Goal: Transaction & Acquisition: Purchase product/service

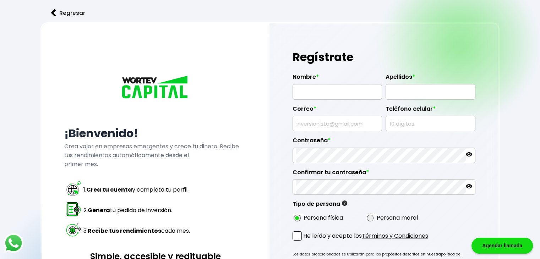
click at [72, 5] on button "Regresar" at bounding box center [67, 13] width 55 height 19
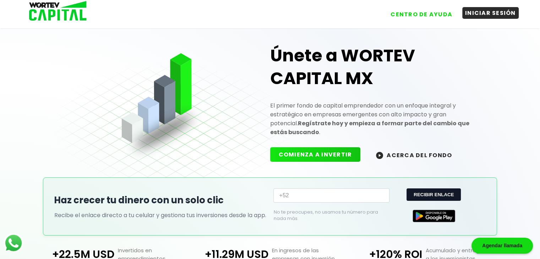
click at [502, 17] on button "INICIAR SESIÓN" at bounding box center [490, 13] width 56 height 12
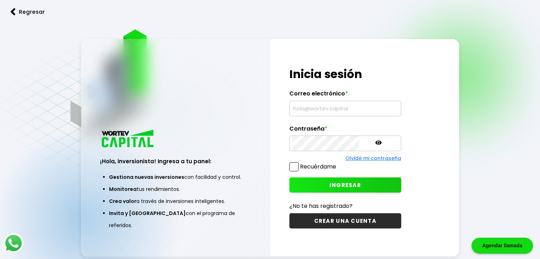
click at [502, 17] on link "Regresar" at bounding box center [270, 11] width 540 height 19
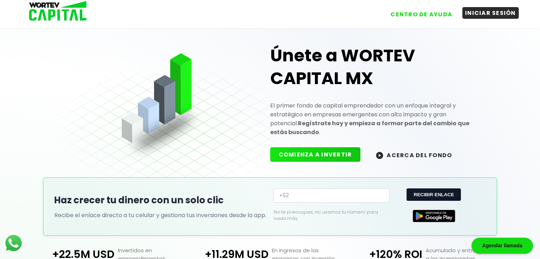
click at [502, 16] on button "INICIAR SESIÓN" at bounding box center [490, 13] width 56 height 12
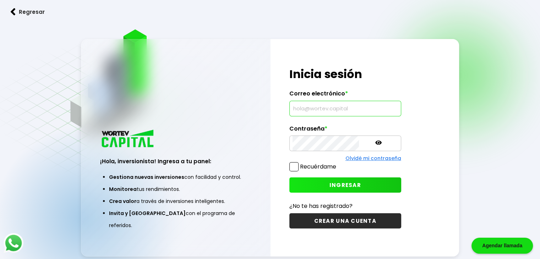
click at [317, 113] on input "text" at bounding box center [346, 108] width 106 height 15
type input "[EMAIL_ADDRESS][DOMAIN_NAME]"
click at [330, 182] on span "INGRESAR" at bounding box center [346, 185] width 32 height 7
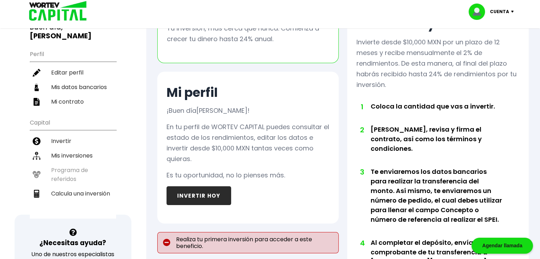
scroll to position [63, 0]
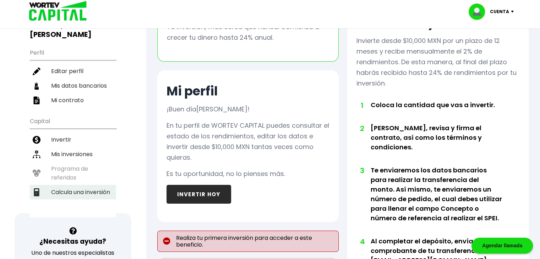
click at [80, 185] on li "Calcula una inversión" at bounding box center [73, 192] width 86 height 15
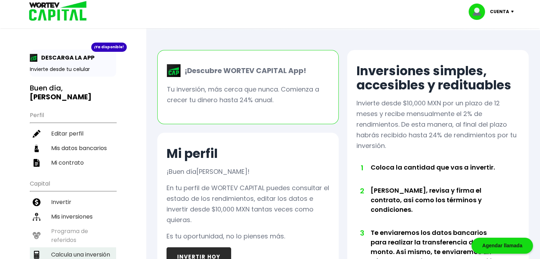
select select "1"
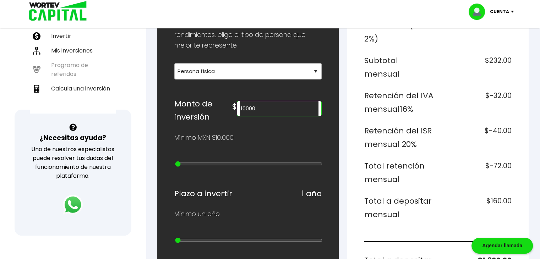
scroll to position [168, 0]
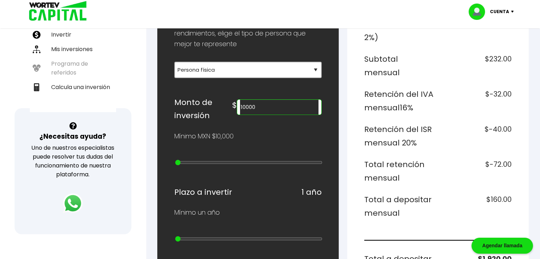
click at [256, 107] on input "10000" at bounding box center [279, 107] width 79 height 15
click at [283, 124] on div "¿Cuánto quieres invertir? WORTEV CAPITAL crece tu dinero apoyando empresas mexi…" at bounding box center [247, 240] width 147 height 605
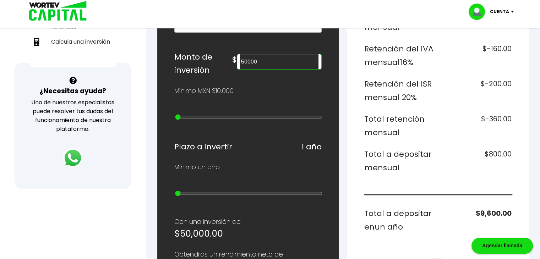
scroll to position [214, 0]
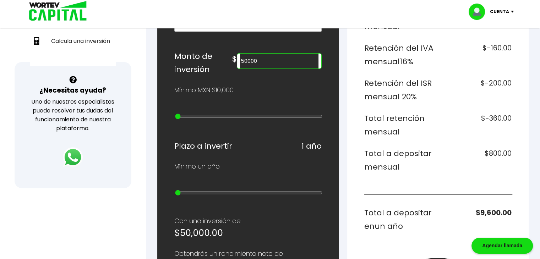
click at [260, 61] on input "50000" at bounding box center [279, 61] width 79 height 15
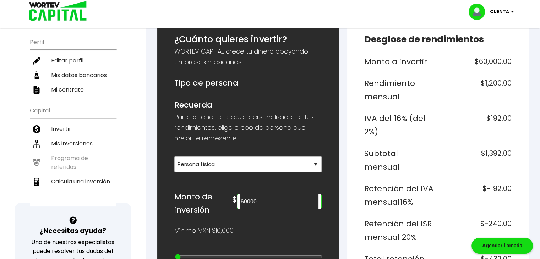
scroll to position [72, 0]
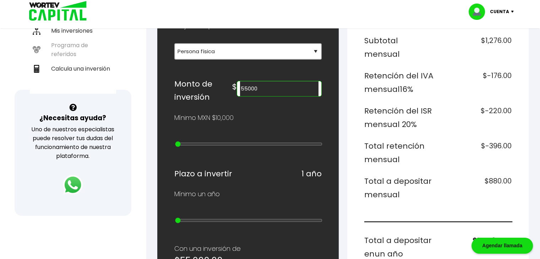
scroll to position [209, 0]
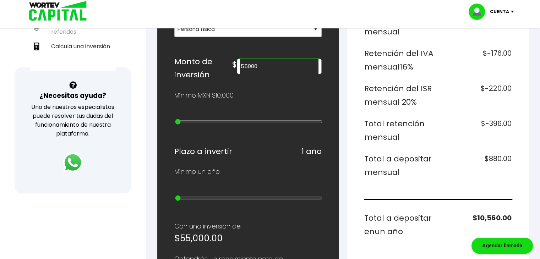
click at [260, 65] on input "55000" at bounding box center [279, 66] width 79 height 15
type input "50000"
click at [337, 67] on div "¿Cuánto quieres invertir? WORTEV CAPITAL crece tu dinero apoyando empresas mexi…" at bounding box center [248, 200] width 182 height 628
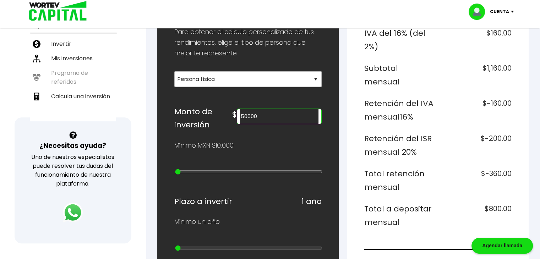
scroll to position [0, 0]
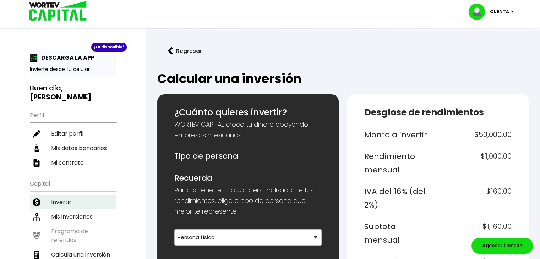
click at [68, 195] on li "Invertir" at bounding box center [73, 202] width 86 height 15
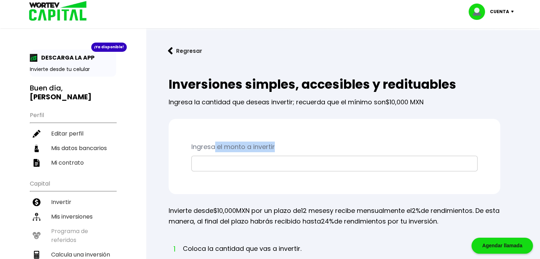
drag, startPoint x: 215, startPoint y: 151, endPoint x: 202, endPoint y: 162, distance: 16.9
click at [202, 162] on div "Ingresa el monto a invertir" at bounding box center [335, 156] width 332 height 75
click at [202, 162] on input "text" at bounding box center [335, 163] width 280 height 15
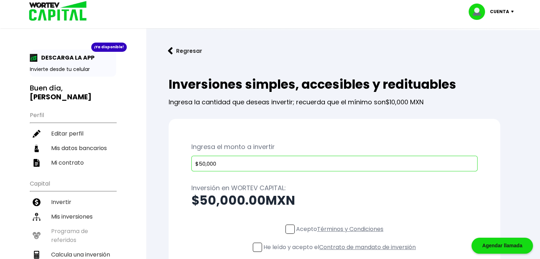
type input "$50,000"
click at [389, 141] on div "Ingresa el monto a invertir $50,000 Inversión en WORTEV CAPITAL: $50,000.00 MXN…" at bounding box center [335, 211] width 332 height 184
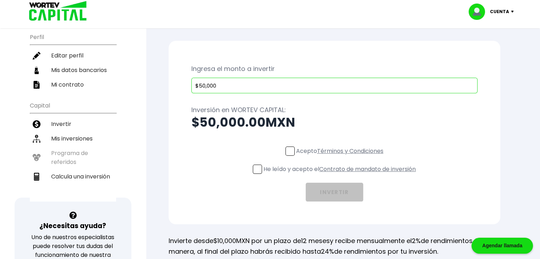
scroll to position [78, 0]
click at [288, 148] on span at bounding box center [290, 151] width 9 height 9
click at [341, 157] on input "Acepto Términos y Condiciones" at bounding box center [341, 157] width 0 height 0
click at [253, 170] on span at bounding box center [257, 169] width 9 height 9
click at [341, 175] on input "He leído y acepto el Contrato de mandato de inversión" at bounding box center [341, 175] width 0 height 0
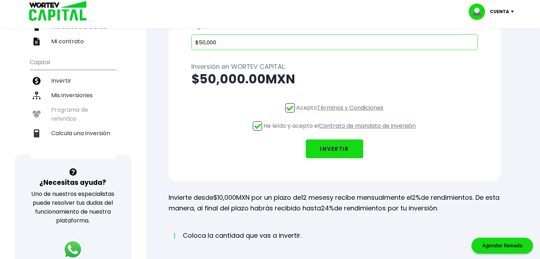
scroll to position [121, 0]
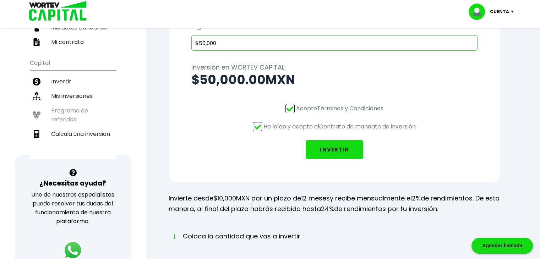
click at [350, 150] on button "INVERTIR" at bounding box center [335, 149] width 58 height 19
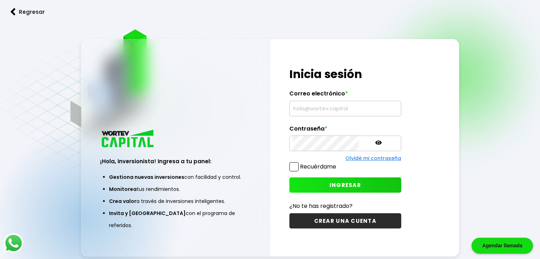
scroll to position [36, 0]
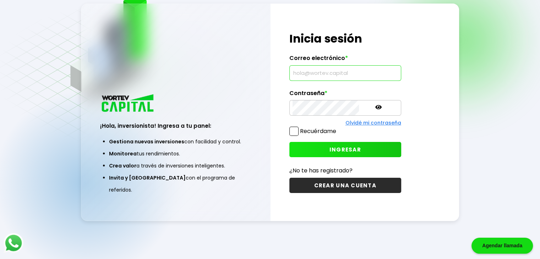
click at [330, 74] on input "text" at bounding box center [346, 73] width 106 height 15
type input "k"
type input "[EMAIL_ADDRESS][DOMAIN_NAME]"
click at [332, 145] on button "INGRESAR" at bounding box center [346, 149] width 112 height 15
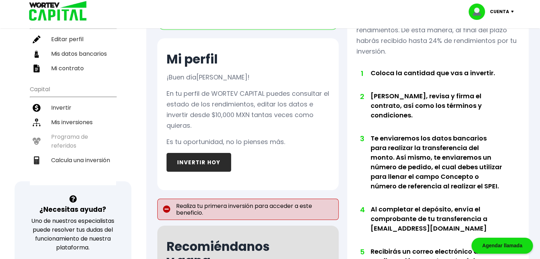
scroll to position [95, 0]
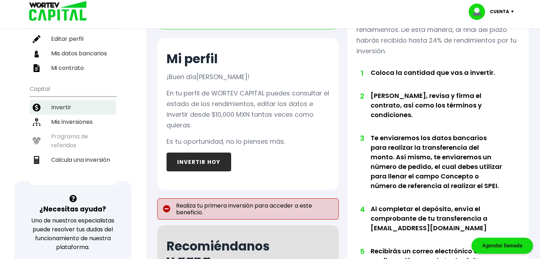
click at [77, 100] on li "Invertir" at bounding box center [73, 107] width 86 height 15
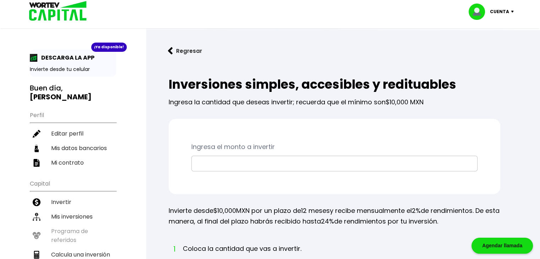
click at [258, 161] on input "text" at bounding box center [335, 163] width 280 height 15
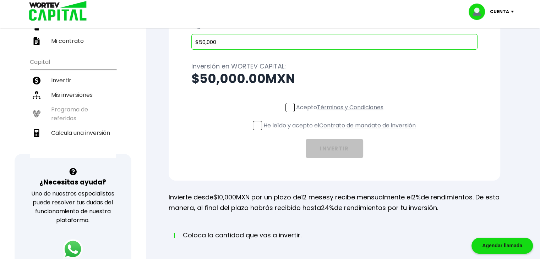
scroll to position [152, 0]
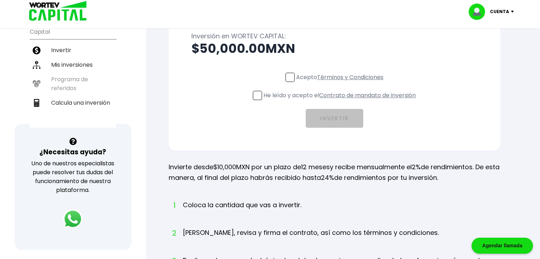
type input "$50,000"
click at [288, 76] on span at bounding box center [290, 77] width 9 height 9
click at [341, 83] on input "Acepto Términos y Condiciones" at bounding box center [341, 83] width 0 height 0
click at [258, 94] on span at bounding box center [257, 95] width 9 height 9
click at [341, 101] on input "He leído y acepto el Contrato de mandato de inversión" at bounding box center [341, 101] width 0 height 0
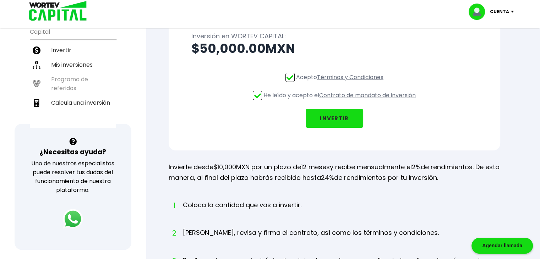
click at [399, 97] on link "Contrato de mandato de inversión" at bounding box center [367, 95] width 97 height 8
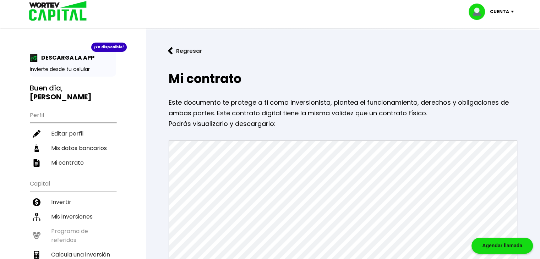
click at [177, 53] on button "Regresar" at bounding box center [184, 51] width 55 height 19
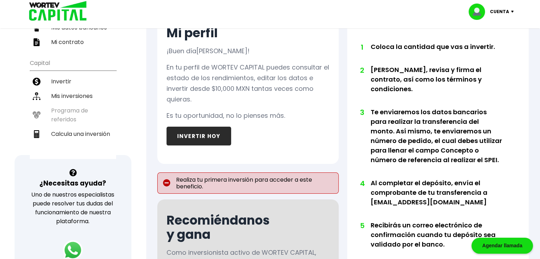
scroll to position [122, 0]
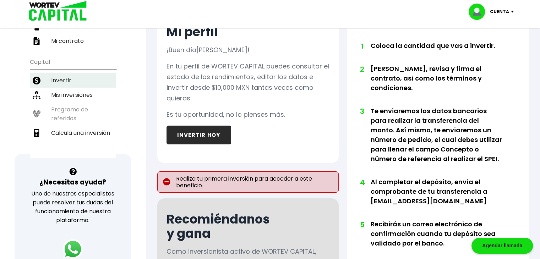
click at [58, 73] on li "Invertir" at bounding box center [73, 80] width 86 height 15
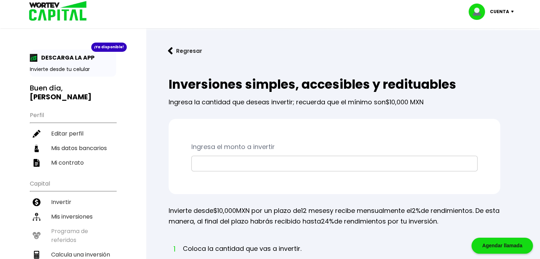
click at [238, 160] on input "text" at bounding box center [335, 163] width 280 height 15
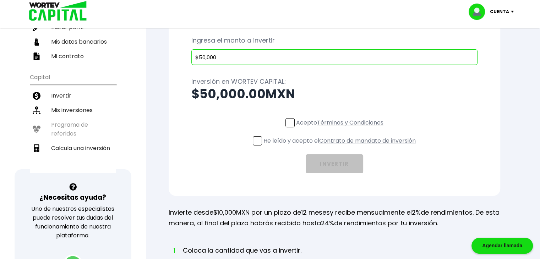
scroll to position [115, 0]
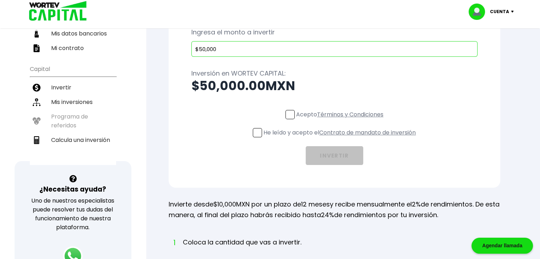
type input "$50,000"
click at [287, 112] on span at bounding box center [290, 114] width 9 height 9
click at [341, 120] on input "Acepto Términos y Condiciones" at bounding box center [341, 120] width 0 height 0
click at [256, 129] on span at bounding box center [257, 132] width 9 height 9
click at [341, 138] on input "He leído y acepto el Contrato de mandato de inversión" at bounding box center [341, 138] width 0 height 0
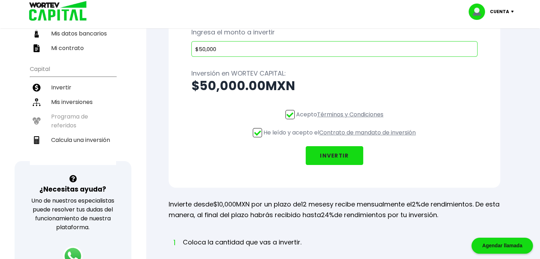
click at [329, 156] on button "INVERTIR" at bounding box center [335, 155] width 58 height 19
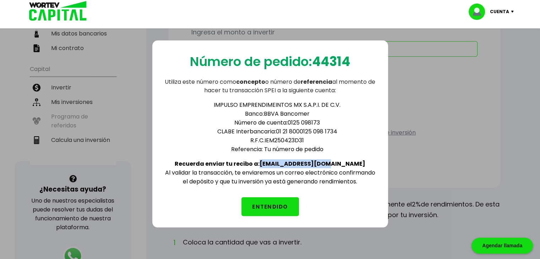
drag, startPoint x: 281, startPoint y: 161, endPoint x: 347, endPoint y: 153, distance: 66.2
click at [347, 153] on div "IMPULSO EMPRENDIMEINTOS MX S.A.P.I. DE C.V. Banco: BBVA Bancomer Número de cuen…" at bounding box center [270, 140] width 213 height 91
copy b "[EMAIL_ADDRESS][DOMAIN_NAME]"
click at [273, 199] on button "ENTENDIDO" at bounding box center [271, 207] width 58 height 19
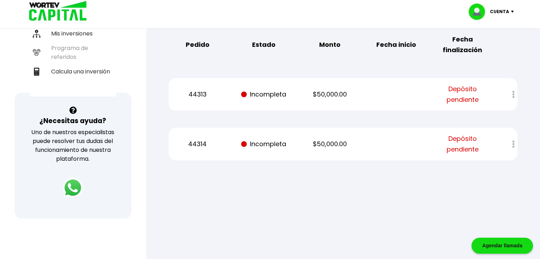
scroll to position [189, 0]
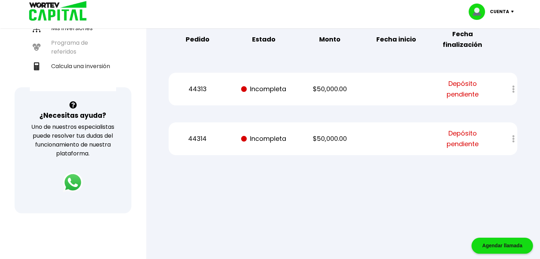
click at [515, 140] on div at bounding box center [508, 138] width 17 height 15
click at [504, 133] on div at bounding box center [508, 138] width 17 height 15
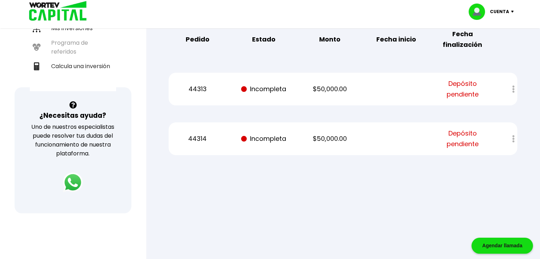
click at [512, 91] on div at bounding box center [508, 89] width 17 height 15
click at [215, 142] on p "44314" at bounding box center [197, 139] width 56 height 11
click at [500, 131] on div at bounding box center [508, 138] width 17 height 15
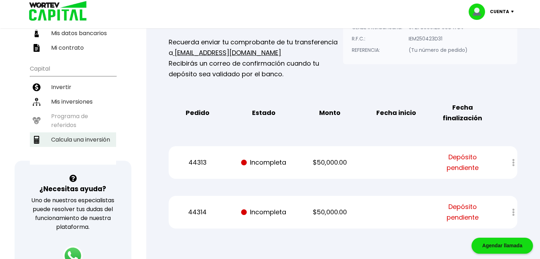
scroll to position [117, 0]
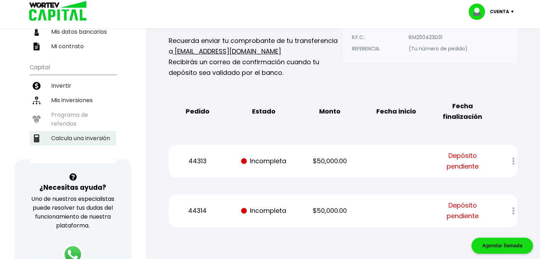
click at [99, 131] on li "Calcula una inversión" at bounding box center [73, 138] width 86 height 15
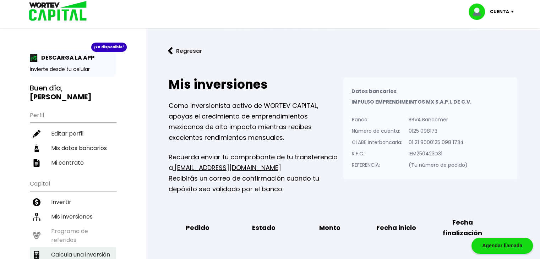
select select "1"
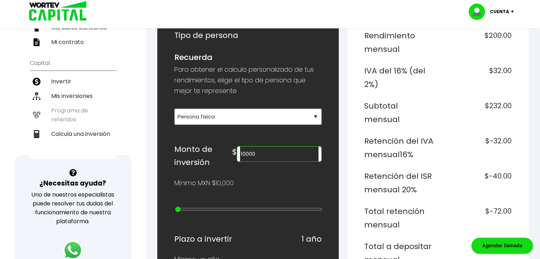
scroll to position [120, 0]
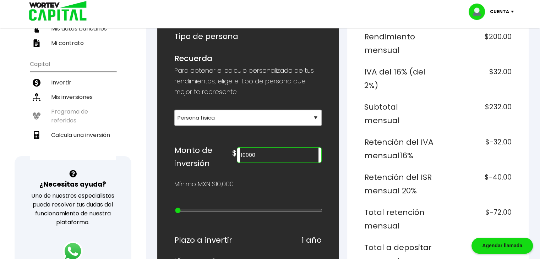
click at [256, 155] on input "10000" at bounding box center [279, 155] width 79 height 15
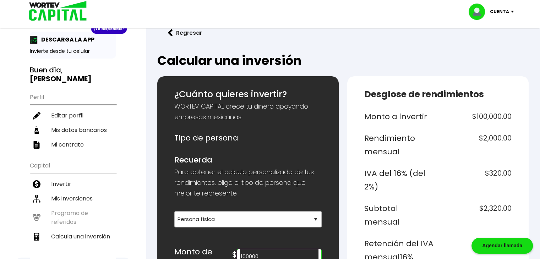
scroll to position [0, 0]
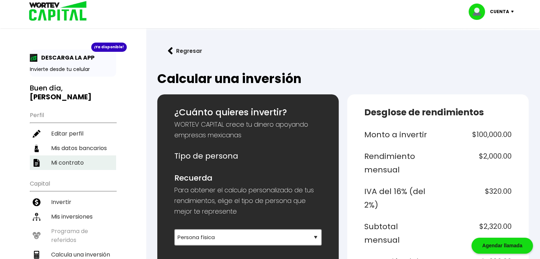
type input "100000"
click at [67, 156] on li "Mi contrato" at bounding box center [73, 163] width 86 height 15
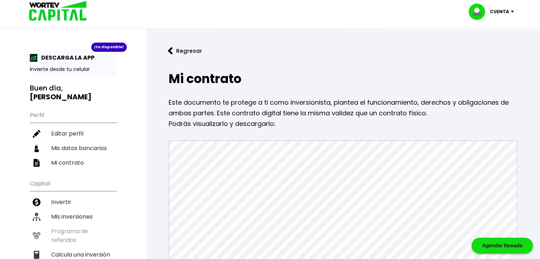
click at [504, 12] on p "Cuenta" at bounding box center [499, 11] width 19 height 11
click at [494, 53] on li "Cerrar sesión" at bounding box center [492, 47] width 57 height 15
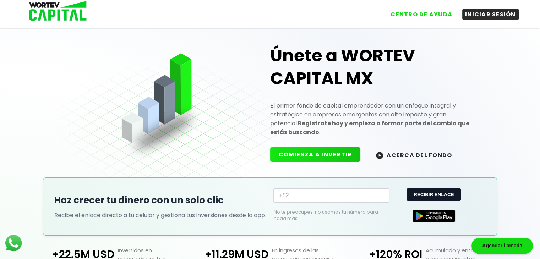
scroll to position [148, 0]
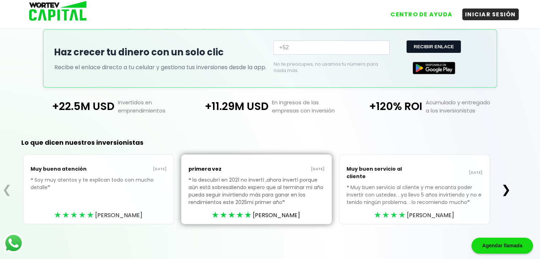
click at [510, 191] on button "❯" at bounding box center [506, 190] width 14 height 14
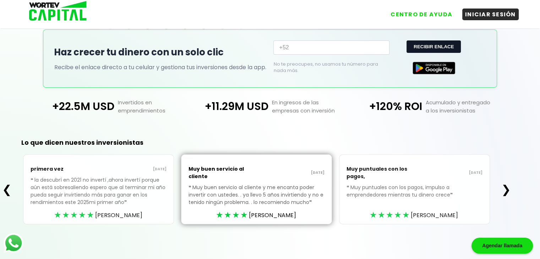
click at [509, 192] on button "❯" at bounding box center [506, 190] width 14 height 14
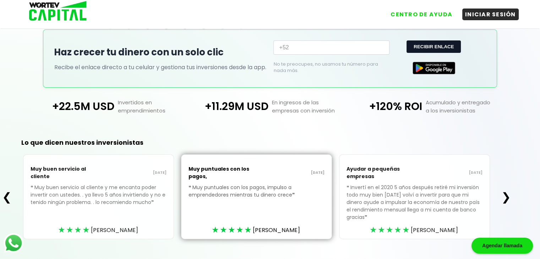
click at [509, 192] on button "❯" at bounding box center [506, 197] width 14 height 14
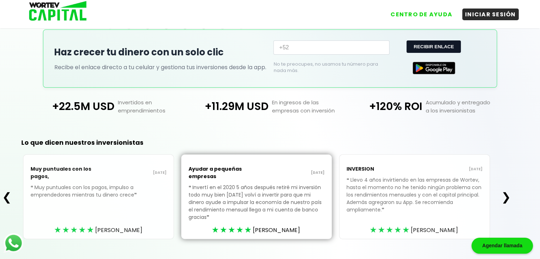
click at [509, 192] on button "❯" at bounding box center [506, 197] width 14 height 14
